Goal: Information Seeking & Learning: Compare options

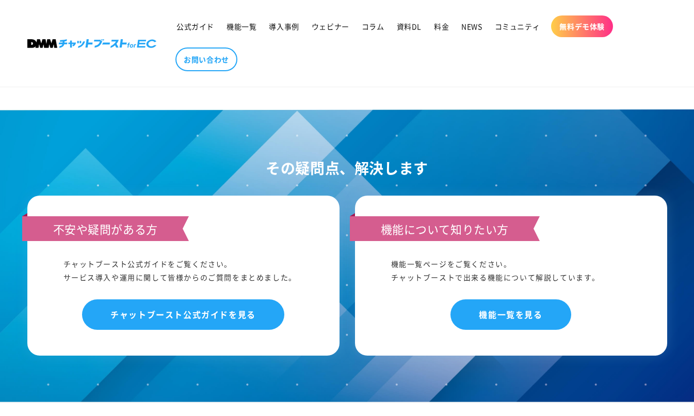
scroll to position [825, 0]
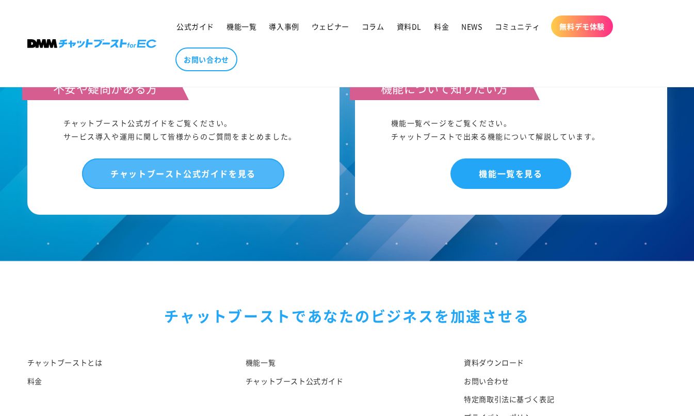
click at [263, 170] on link "チャットブースト公式ガイドを見る" at bounding box center [183, 173] width 202 height 30
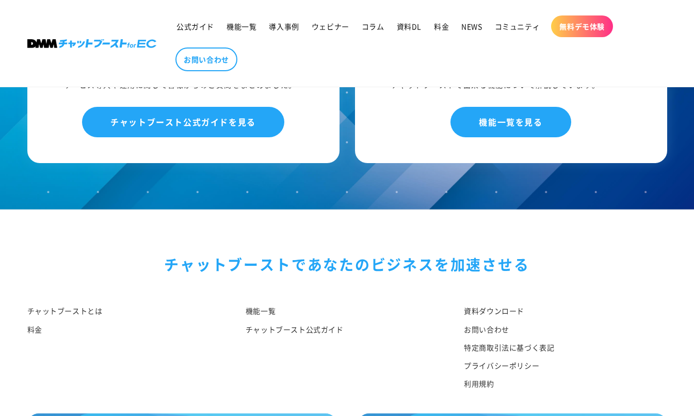
scroll to position [1014, 0]
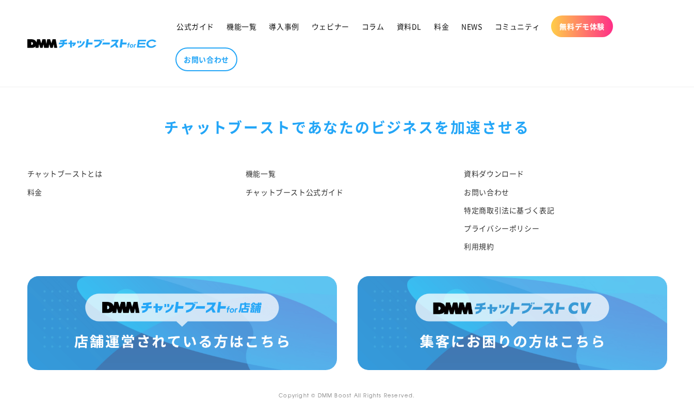
click at [211, 305] on img at bounding box center [182, 323] width 310 height 94
click at [129, 113] on div "チャットブーストで あなたのビジネスを加速させる チャットブーストとは 料金 機能一覧 チャットブースト公式ガイド 資料ダウンロード お問い合わせ 特定商取引…" at bounding box center [347, 174] width 691 height 203
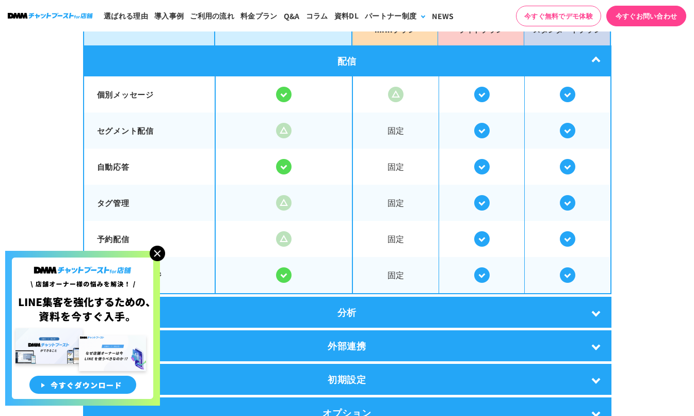
scroll to position [1857, 0]
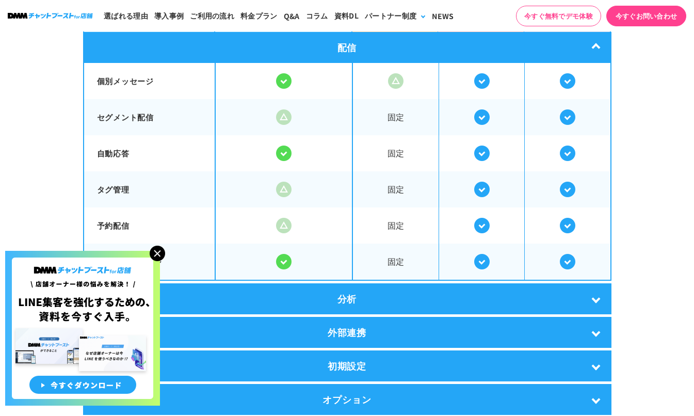
drag, startPoint x: 100, startPoint y: 76, endPoint x: 177, endPoint y: 78, distance: 77.4
click at [177, 78] on p "個別メッセージ" at bounding box center [149, 81] width 105 height 12
drag, startPoint x: 98, startPoint y: 149, endPoint x: 132, endPoint y: 149, distance: 34.0
click at [132, 149] on p "自動応答" at bounding box center [149, 154] width 105 height 12
copy p "自動応答"
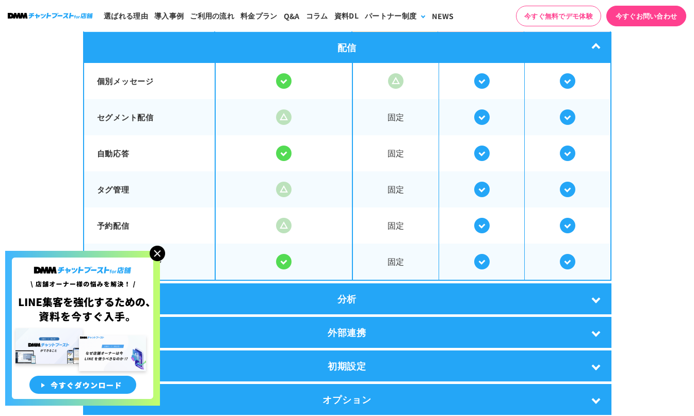
click at [159, 252] on img at bounding box center [157, 253] width 15 height 15
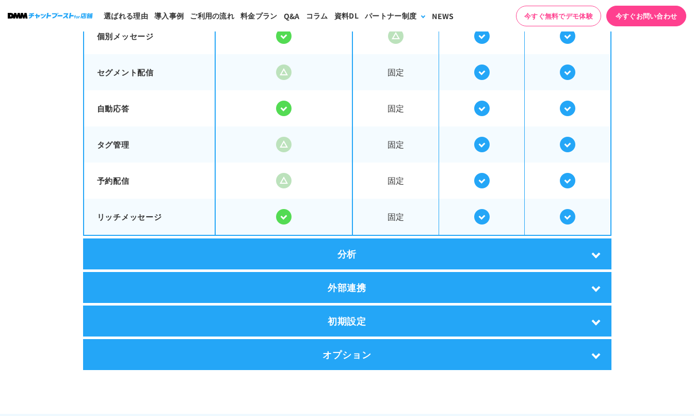
scroll to position [1960, 0]
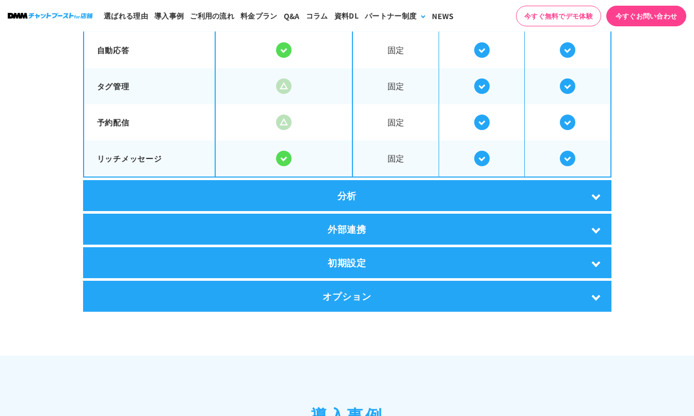
click at [366, 229] on div "外部連携" at bounding box center [347, 229] width 528 height 31
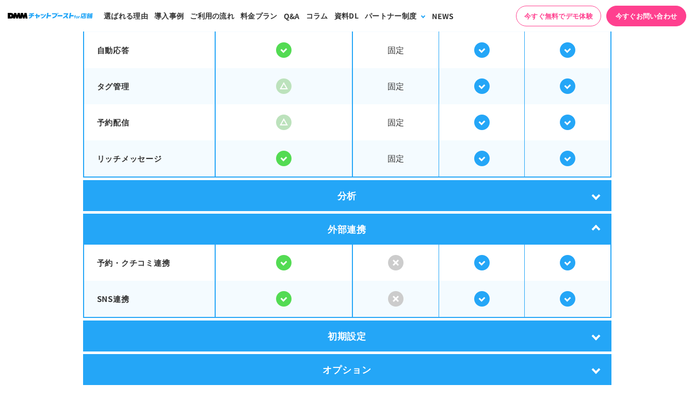
click at [366, 199] on div "分析" at bounding box center [347, 195] width 528 height 31
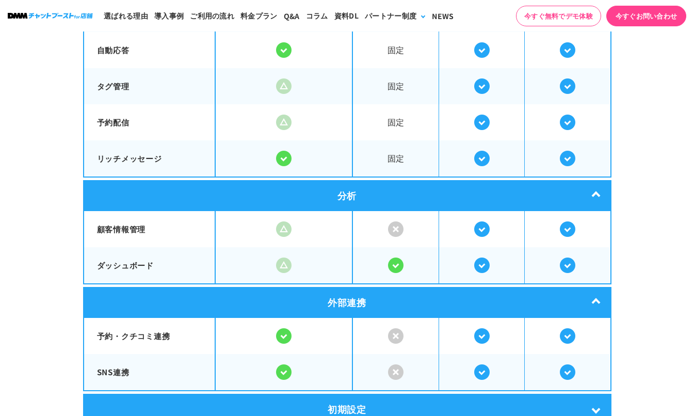
click at [366, 199] on div "分析" at bounding box center [347, 195] width 528 height 31
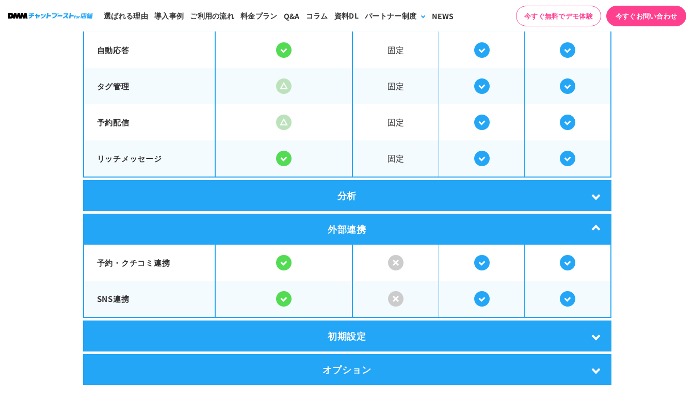
click at [365, 330] on div "初期設定" at bounding box center [347, 335] width 528 height 31
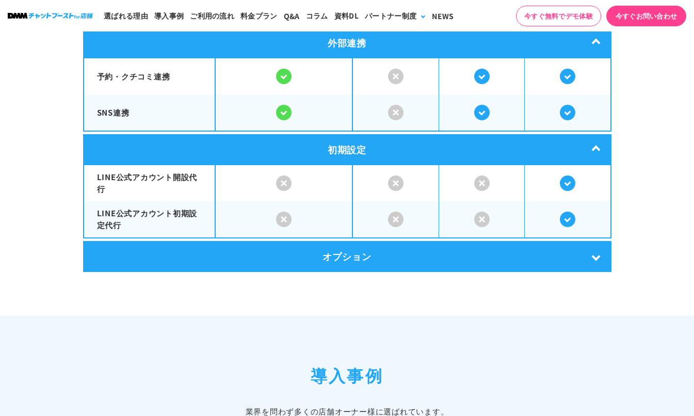
scroll to position [2167, 0]
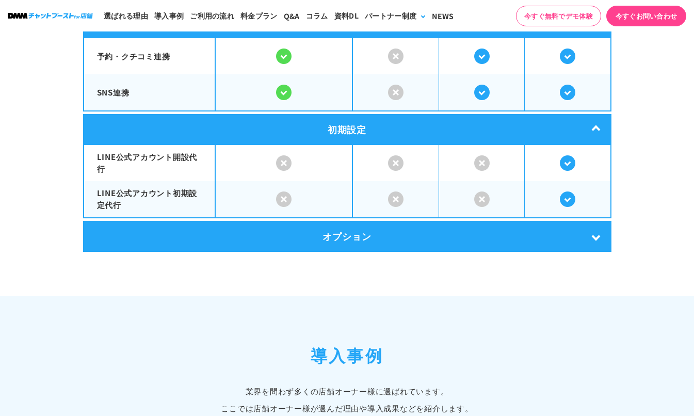
click at [360, 230] on div "オプション" at bounding box center [347, 236] width 528 height 31
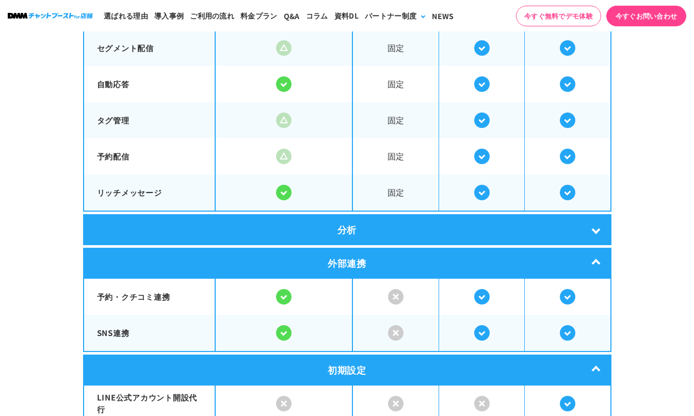
scroll to position [1857, 0]
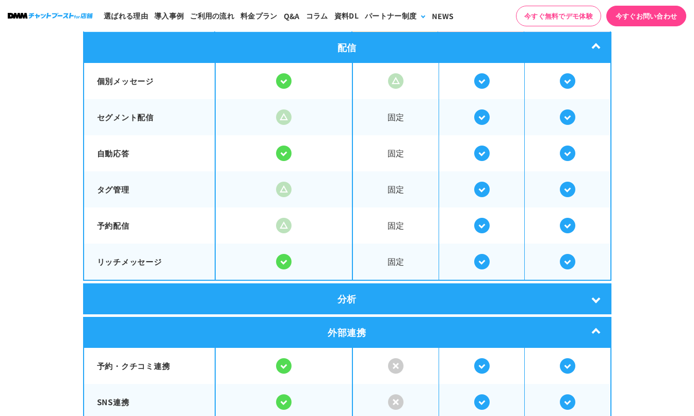
click at [364, 298] on div "分析" at bounding box center [347, 298] width 528 height 31
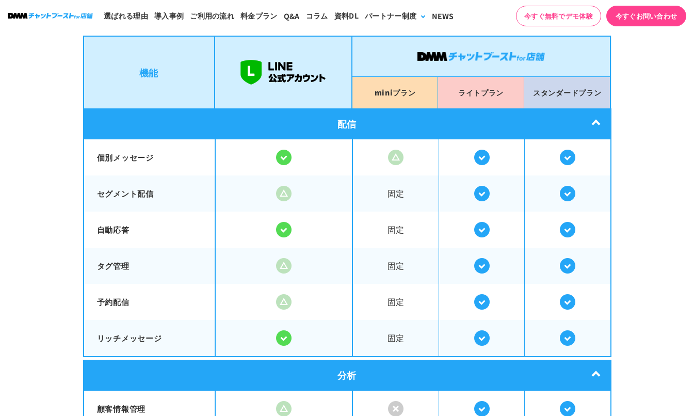
scroll to position [1651, 0]
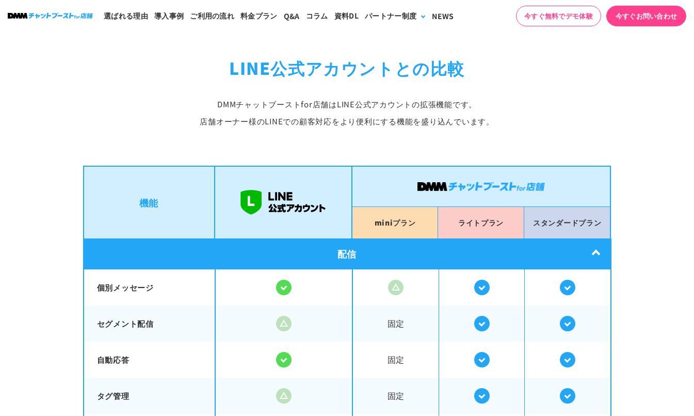
click at [372, 251] on div "配信" at bounding box center [347, 253] width 528 height 31
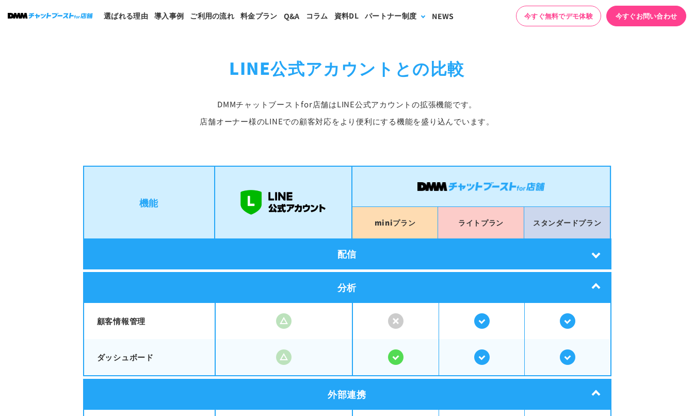
click at [372, 251] on div "配信" at bounding box center [347, 253] width 528 height 31
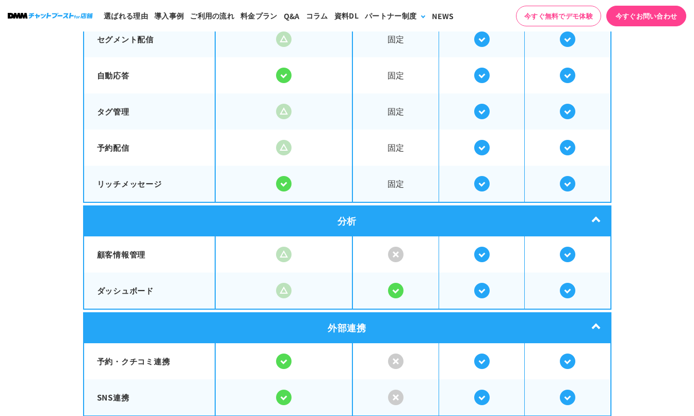
scroll to position [1960, 0]
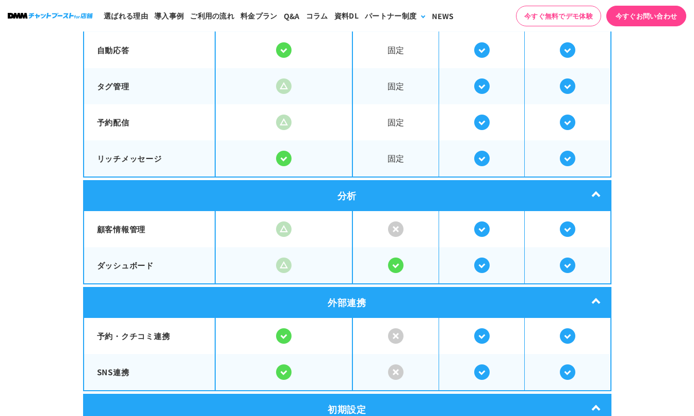
click at [143, 230] on p "顧客情報管理" at bounding box center [149, 229] width 105 height 12
click at [254, 224] on div at bounding box center [284, 228] width 136 height 15
drag, startPoint x: 100, startPoint y: 229, endPoint x: 155, endPoint y: 226, distance: 55.3
click at [155, 226] on p "顧客情報管理" at bounding box center [149, 229] width 105 height 12
click at [46, 228] on section "LINE公式アカウントとの比較 DMMチャットブーストfor店舗は LINE公式アカウントの拡張機能です。 店舗オーナー様のLINEでの顧客対応を より便利に…" at bounding box center [347, 155] width 694 height 916
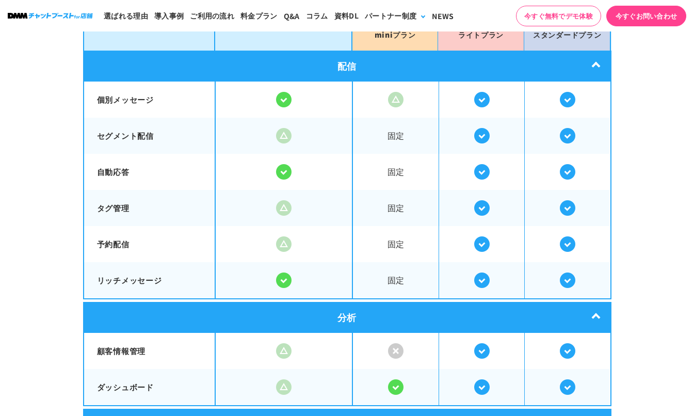
scroll to position [1857, 0]
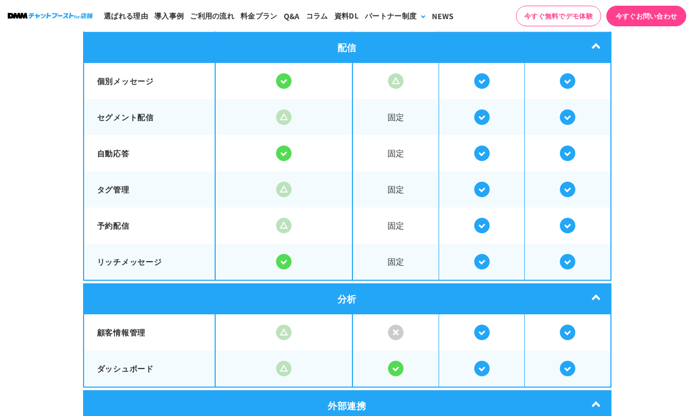
click at [49, 122] on section "LINE公式アカウントとの比較 DMMチャットブーストfor店舗は LINE公式アカウントの拡張機能です。 店舗オーナー様のLINEでの顧客対応を より便利に…" at bounding box center [347, 258] width 694 height 916
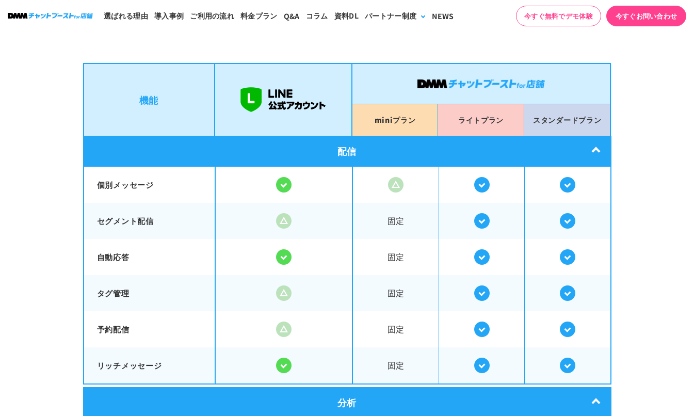
scroll to position [1754, 0]
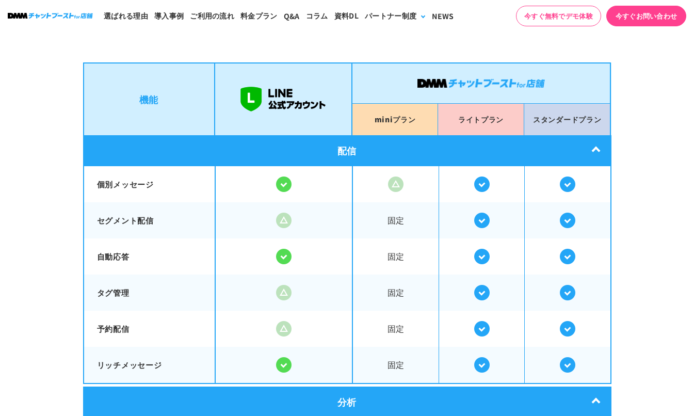
click at [19, 156] on section "LINE公式アカウントとの比較 DMMチャットブーストfor店舗は LINE公式アカウントの拡張機能です。 店舗オーナー様のLINEでの顧客対応を より便利に…" at bounding box center [347, 361] width 694 height 916
